Goal: Book appointment/travel/reservation

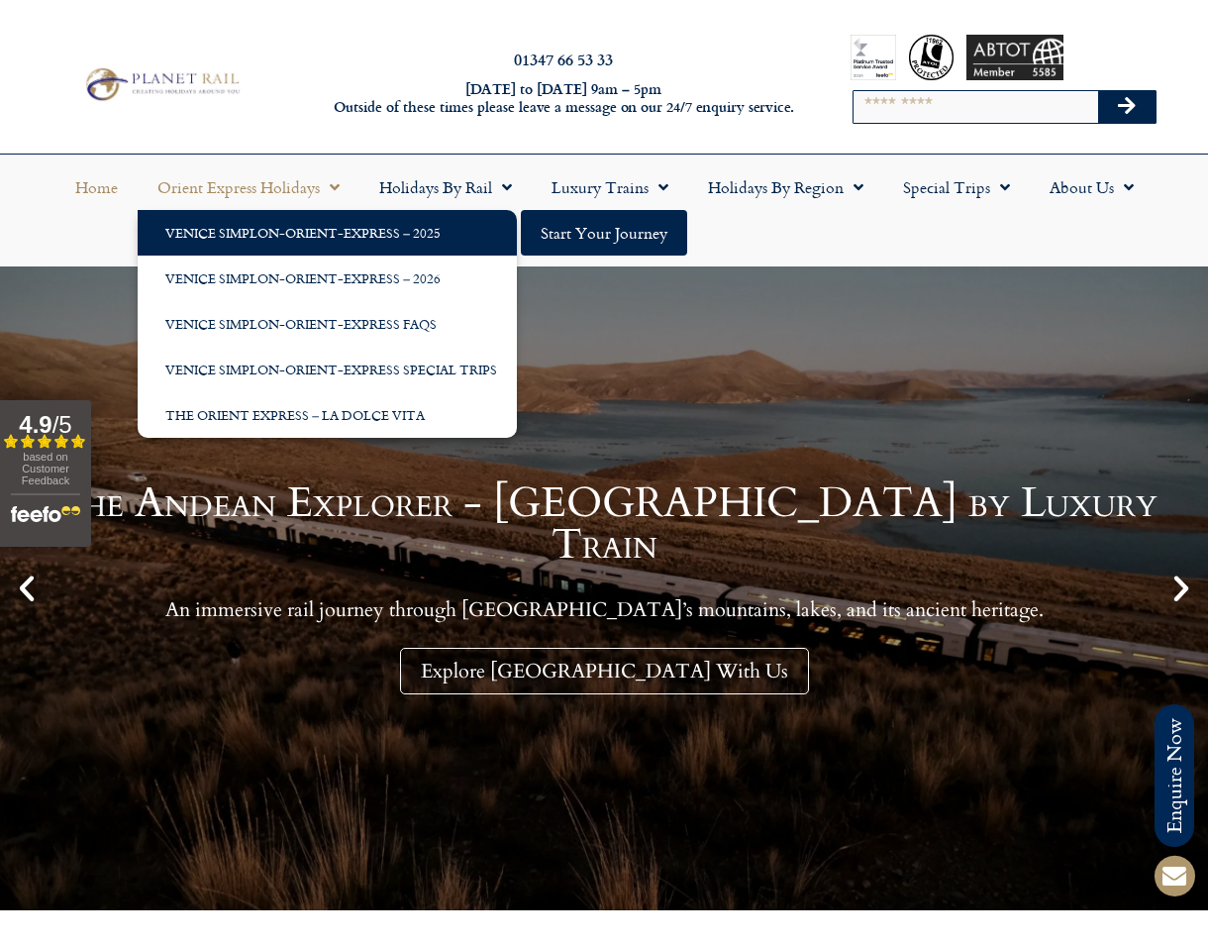
click at [292, 226] on link "Venice Simplon-Orient-Express – 2025" at bounding box center [327, 233] width 379 height 46
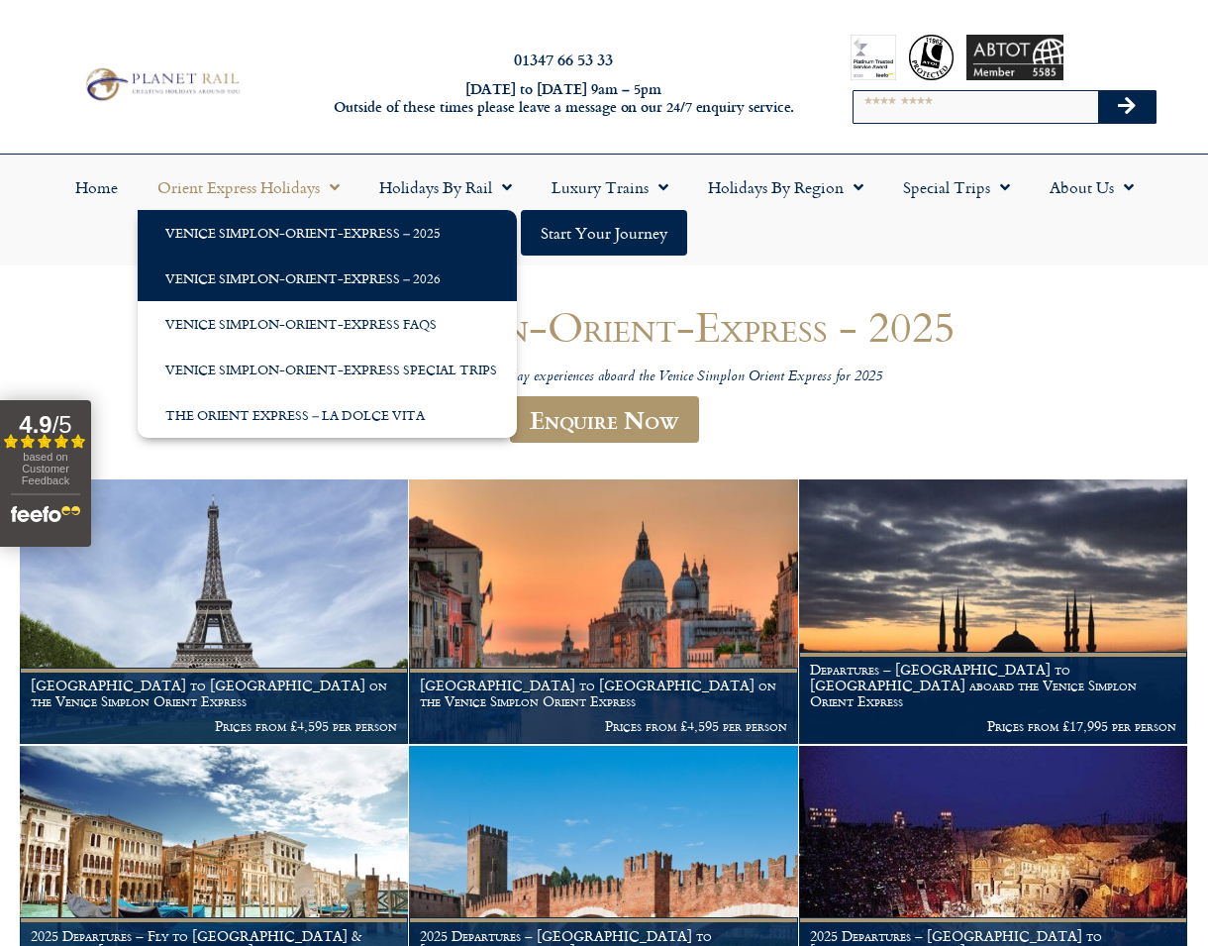
click at [326, 267] on link "Venice Simplon-Orient-Express – 2026" at bounding box center [327, 278] width 379 height 46
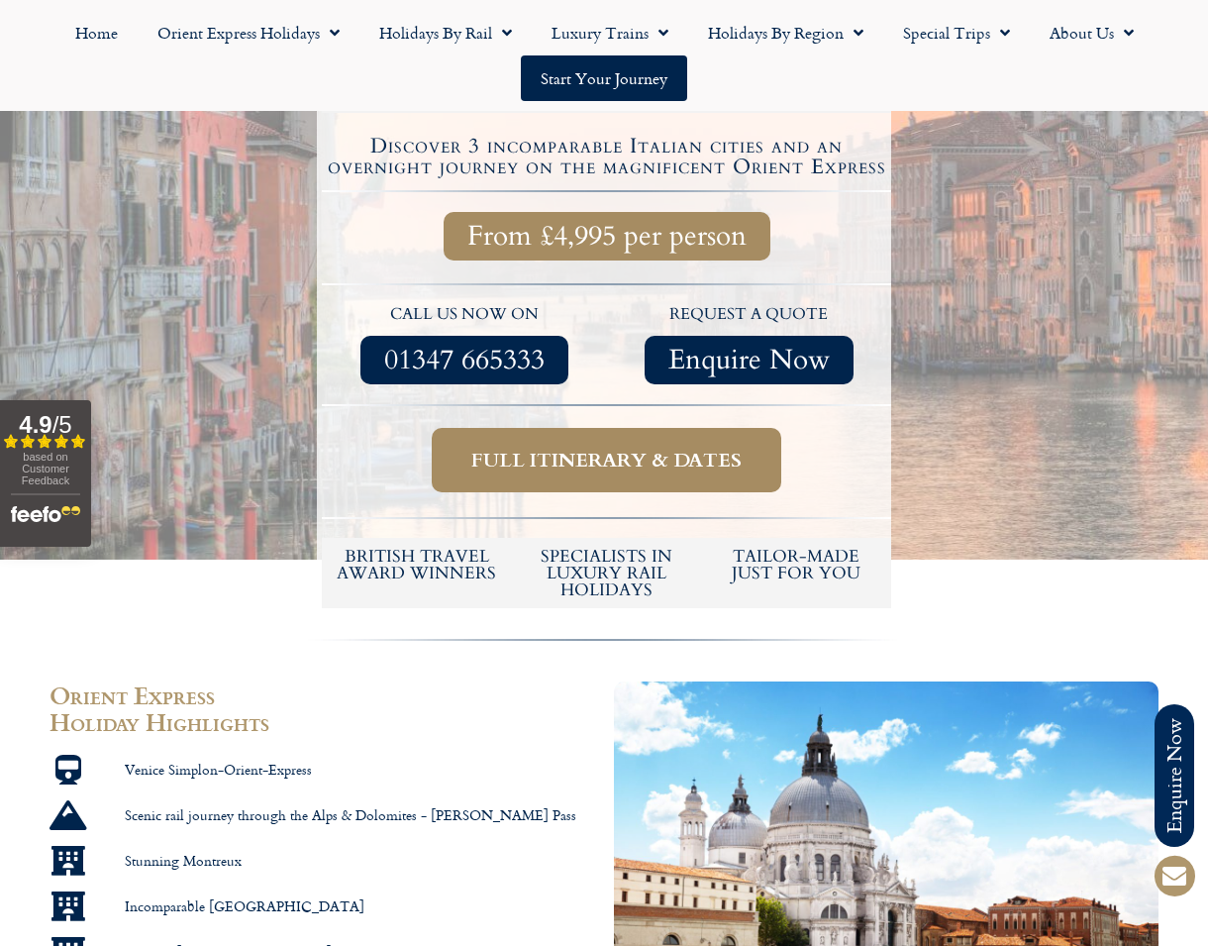
scroll to position [612, 0]
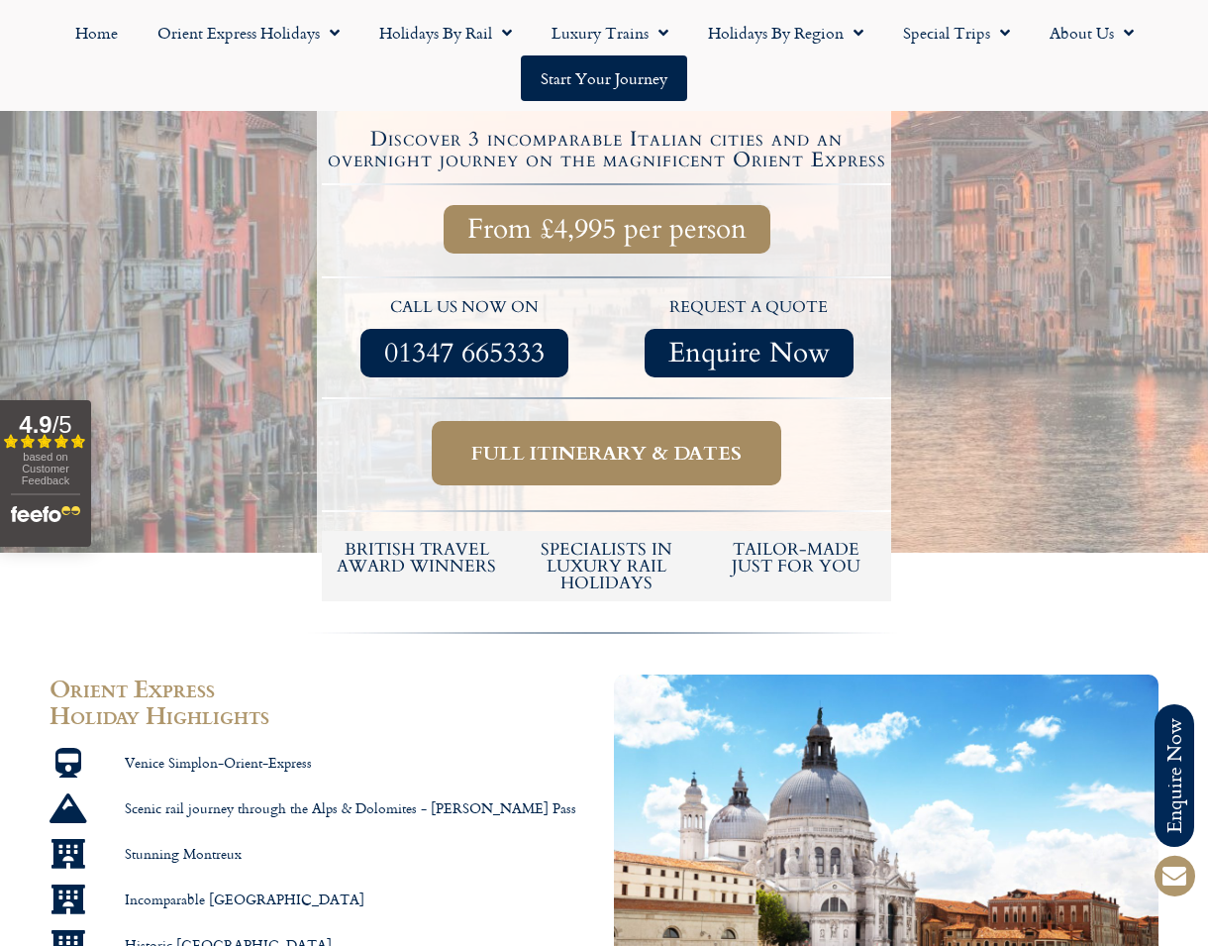
click at [655, 453] on span "Full itinerary & dates" at bounding box center [606, 453] width 270 height 25
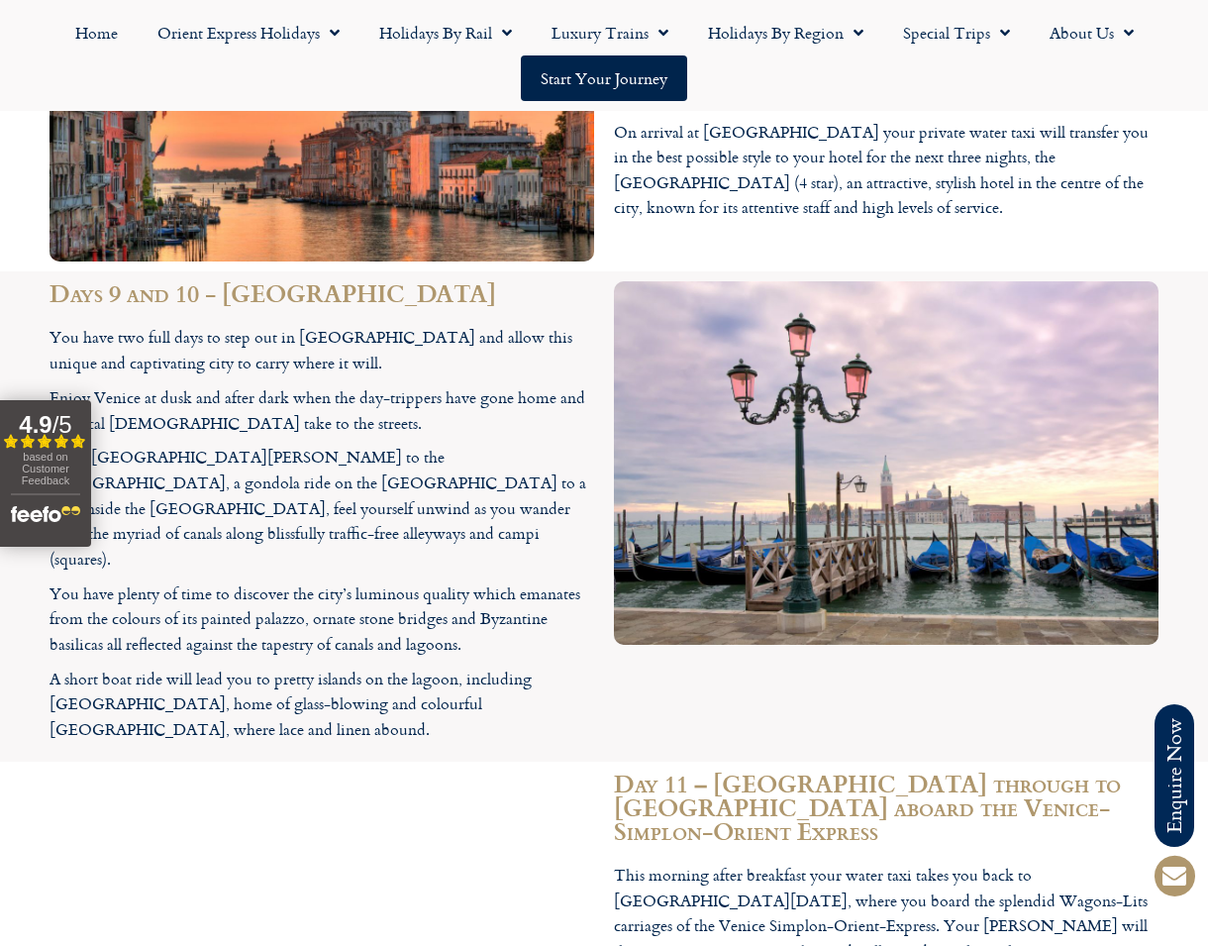
scroll to position [5489, 0]
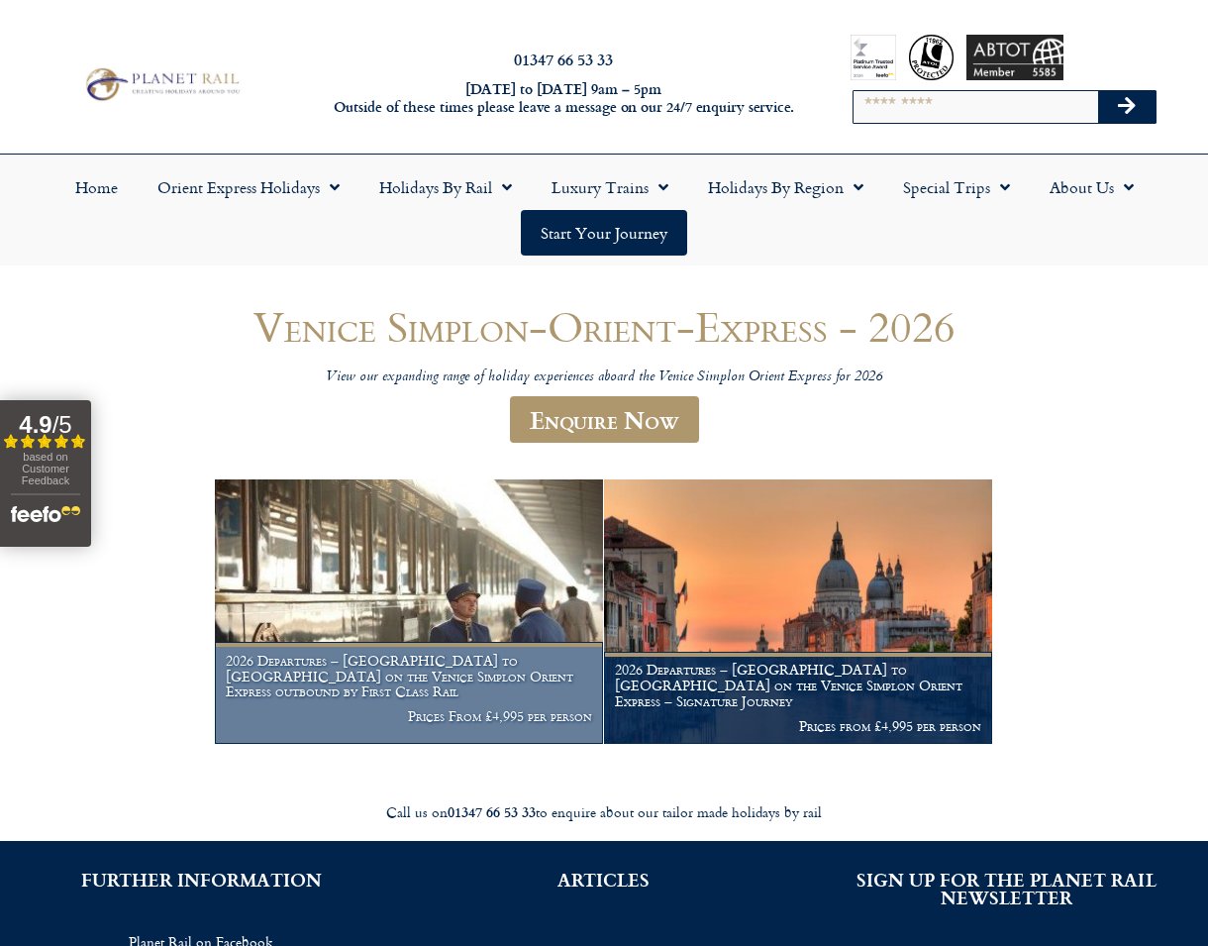
click at [468, 611] on img at bounding box center [409, 610] width 388 height 263
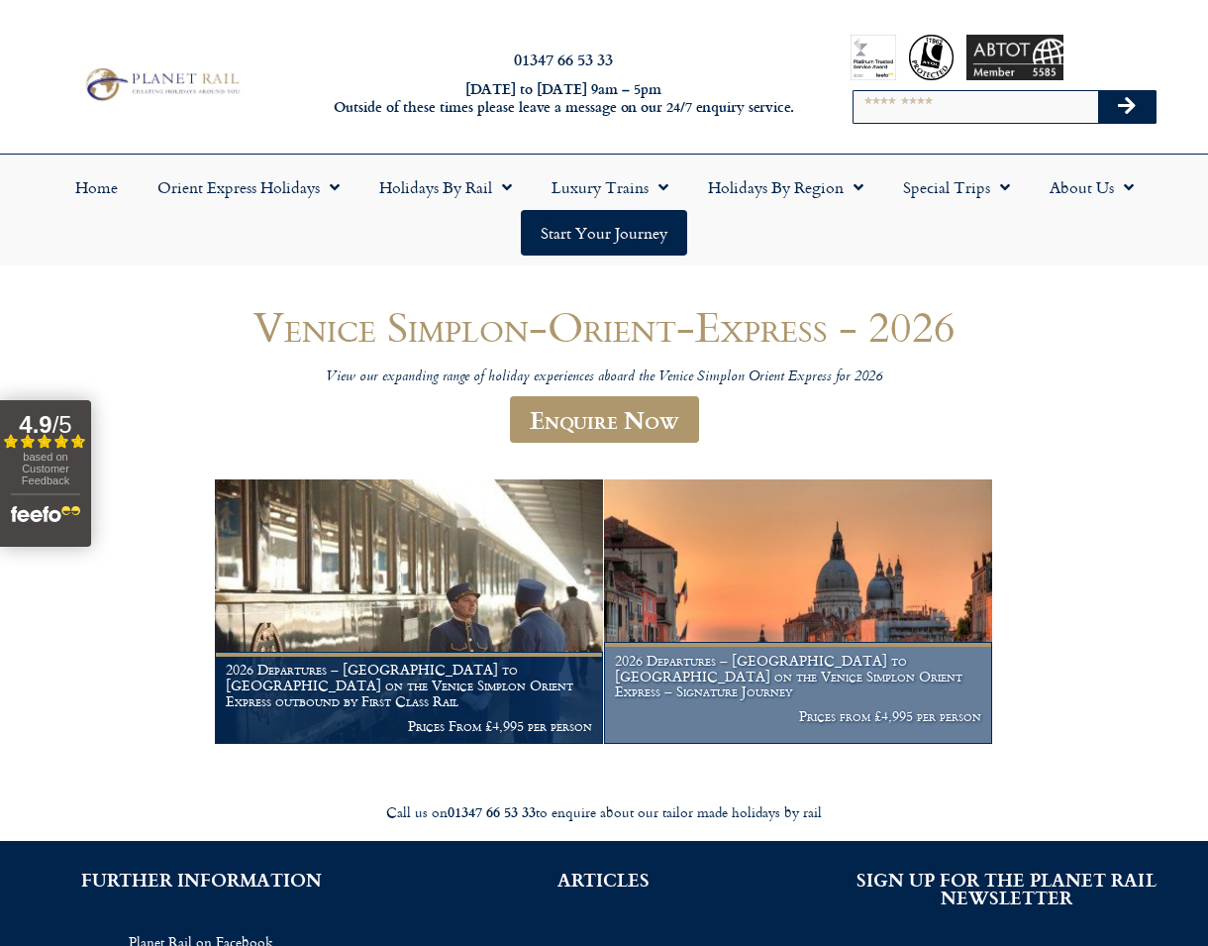
click at [799, 605] on img at bounding box center [798, 610] width 388 height 263
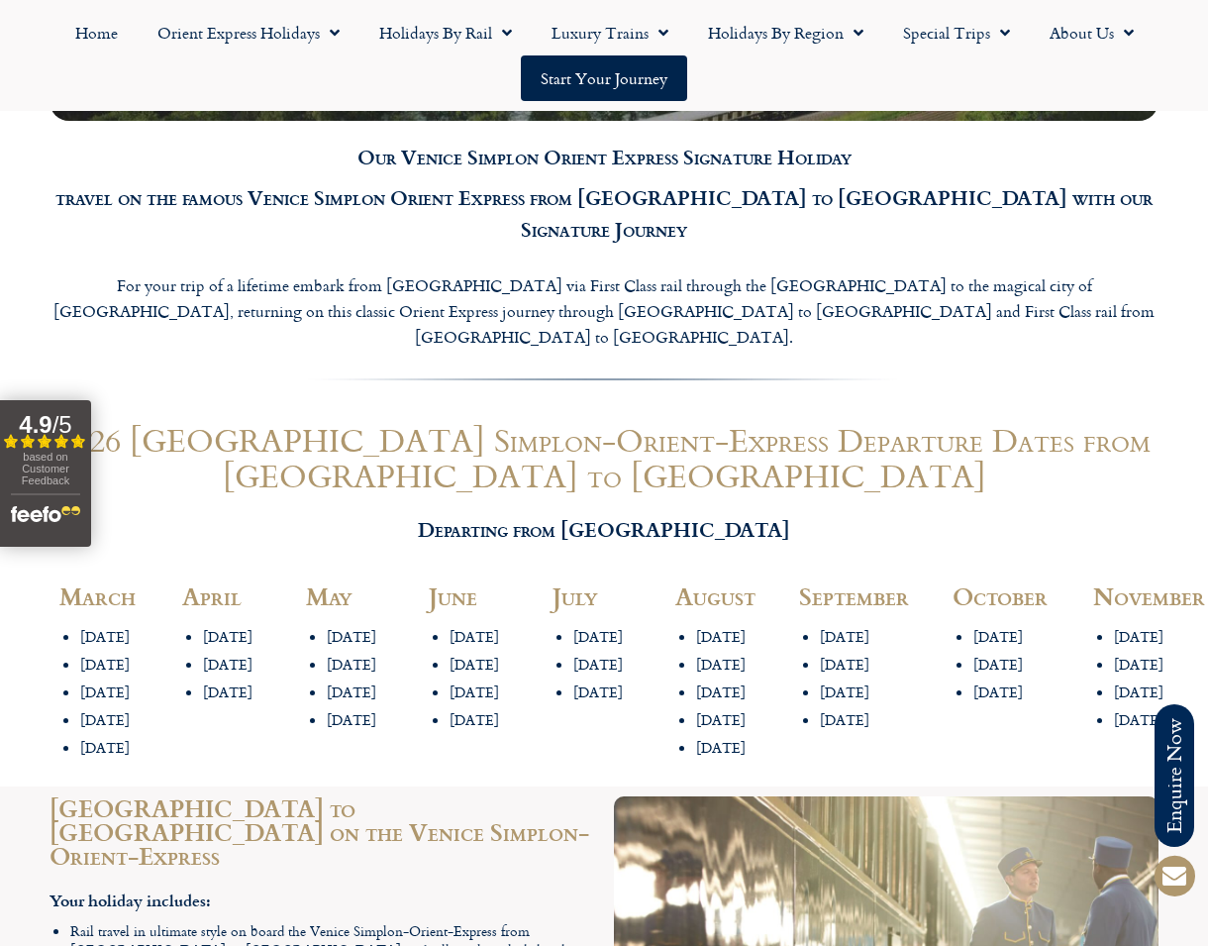
scroll to position [2045, 0]
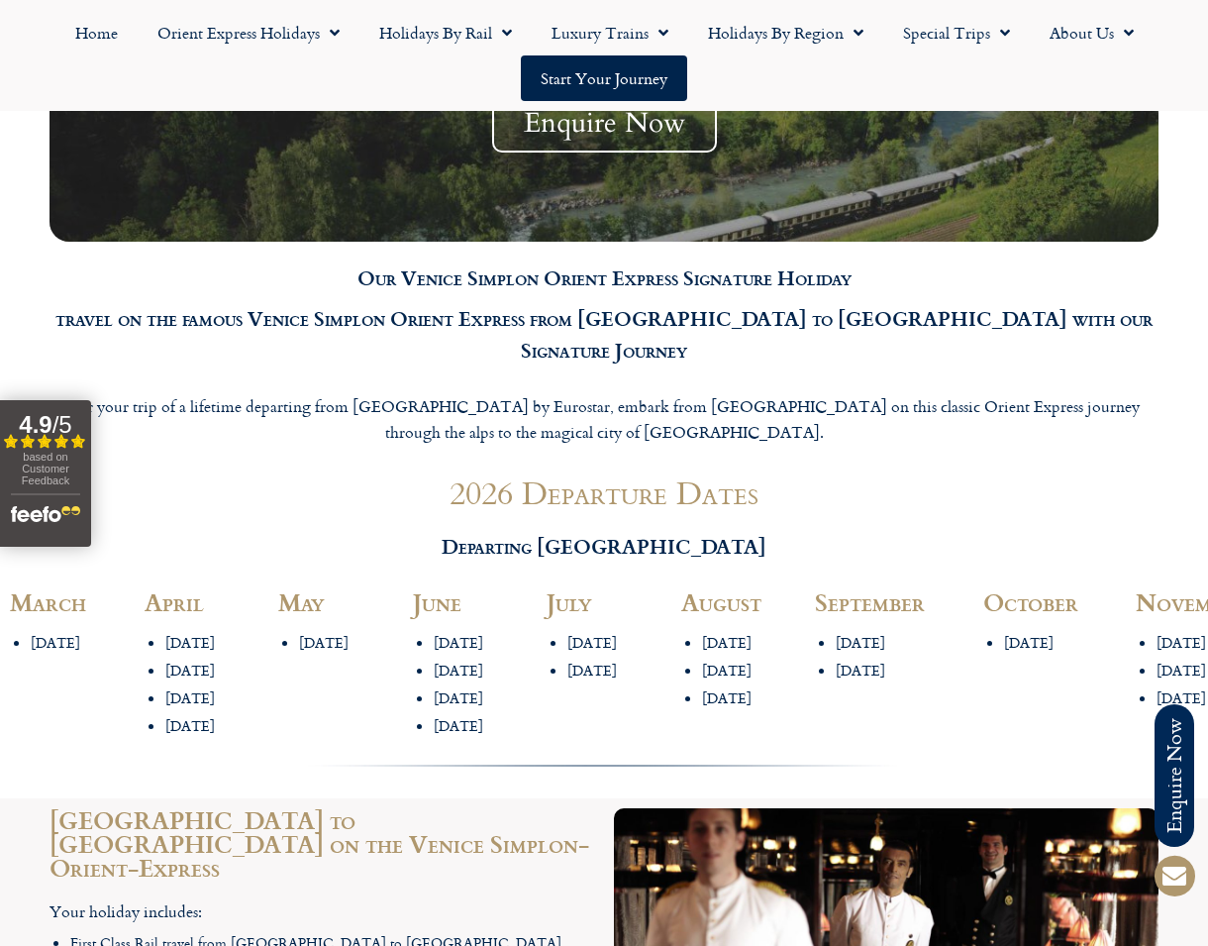
scroll to position [1997, 0]
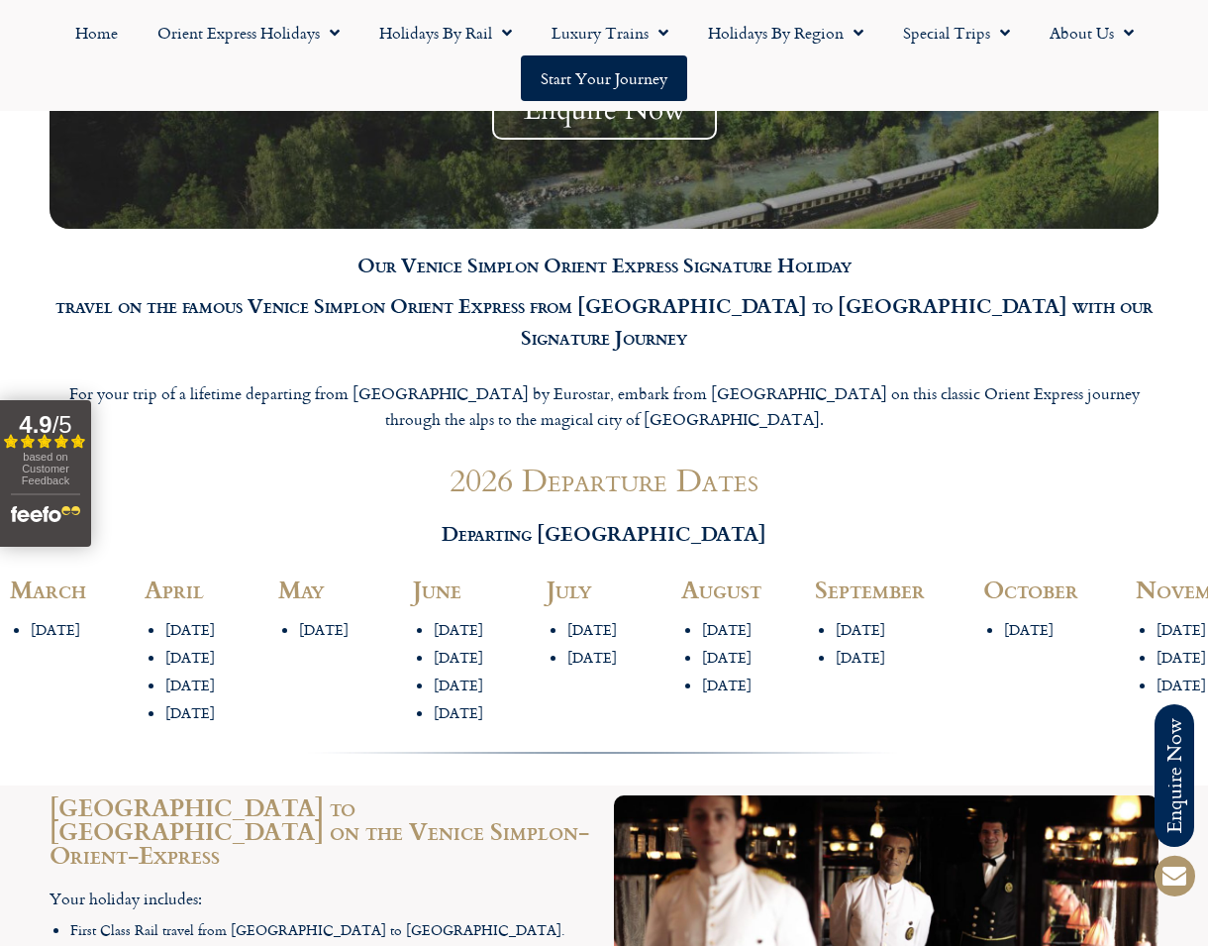
drag, startPoint x: 433, startPoint y: 575, endPoint x: 491, endPoint y: 576, distance: 58.4
click at [491, 676] on li "25th June" at bounding box center [481, 685] width 94 height 19
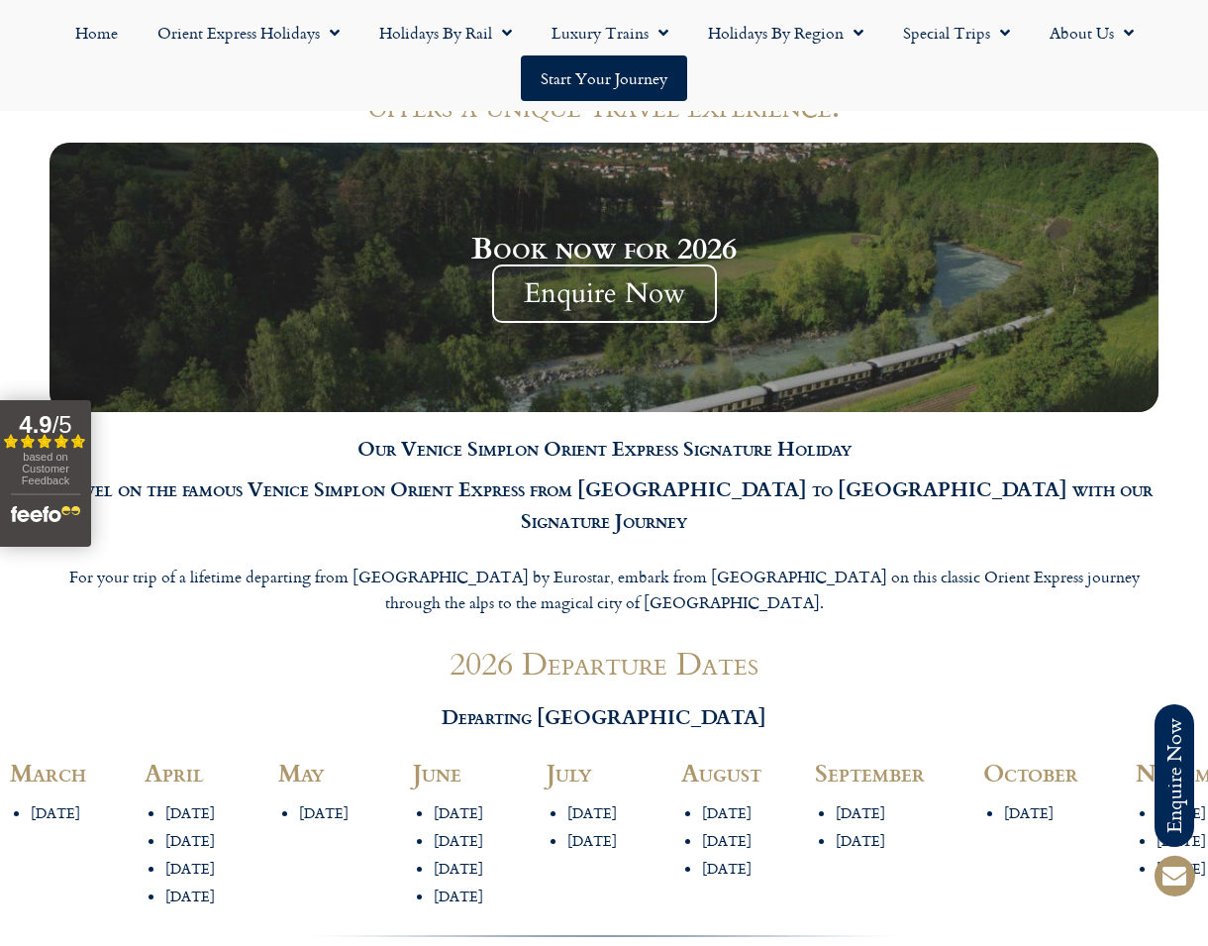
scroll to position [1817, 0]
